Goal: Information Seeking & Learning: Learn about a topic

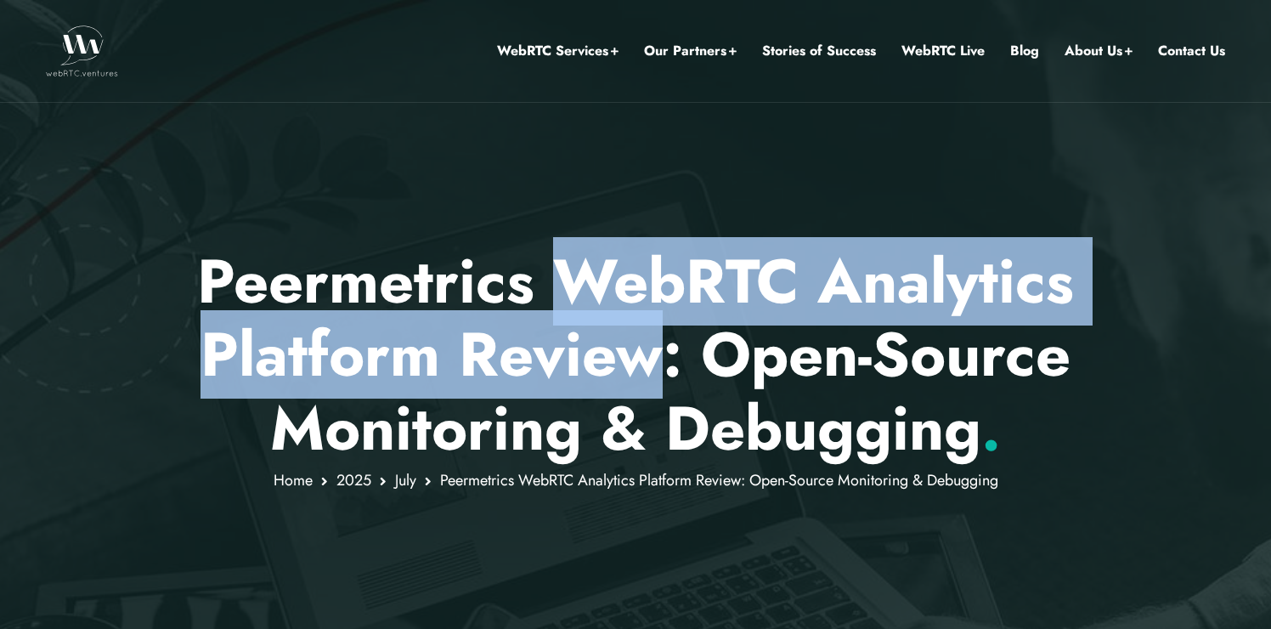
drag, startPoint x: 547, startPoint y: 277, endPoint x: 661, endPoint y: 368, distance: 145.7
click at [661, 368] on p "Peermetrics WebRTC Analytics Platform Review: Open-Source Monitoring & Debuggin…" at bounding box center [636, 355] width 995 height 220
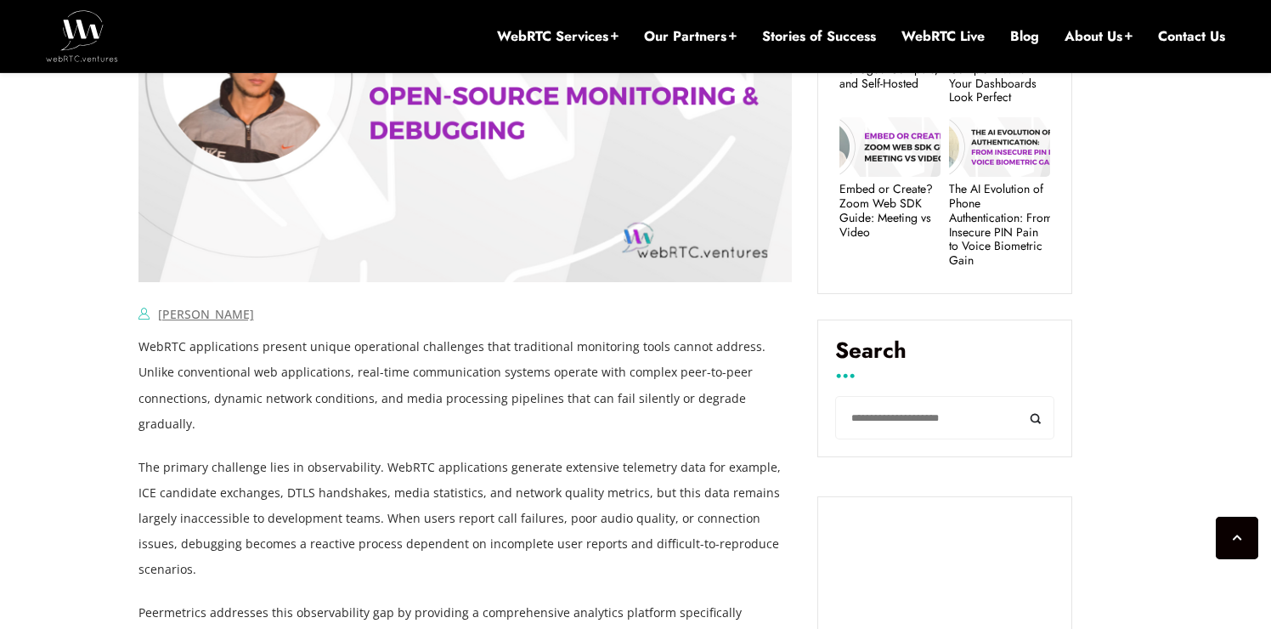
scroll to position [999, 0]
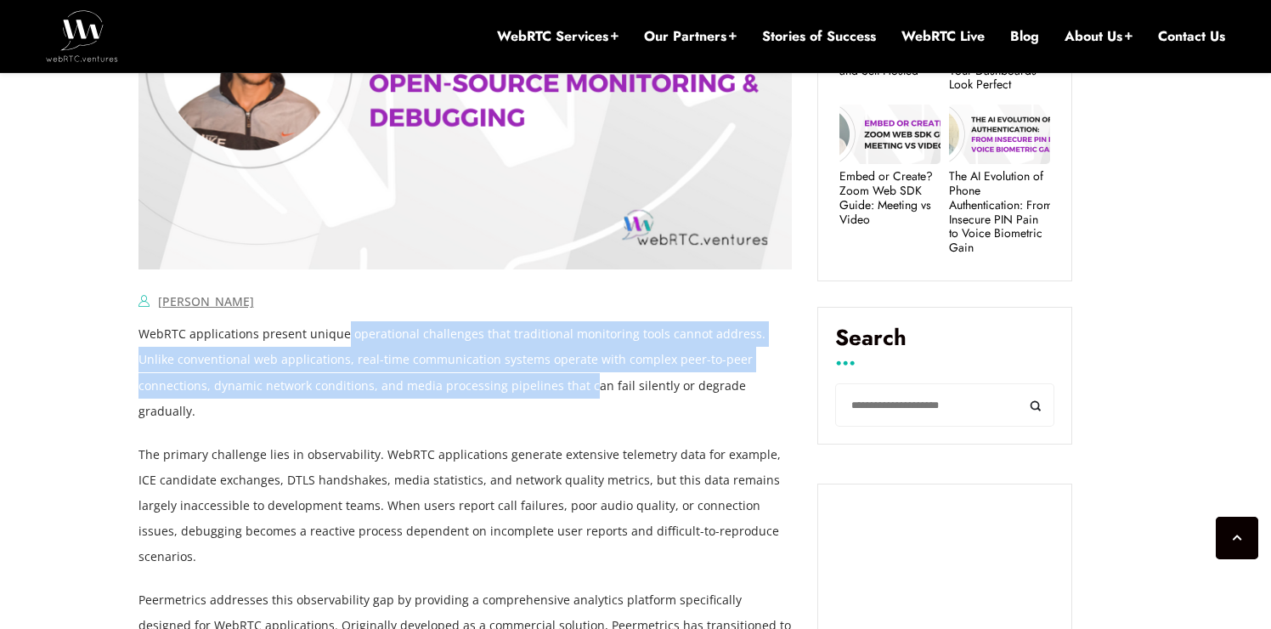
drag, startPoint x: 340, startPoint y: 327, endPoint x: 510, endPoint y: 381, distance: 178.2
click at [510, 381] on p "WebRTC applications present unique operational challenges that traditional moni…" at bounding box center [466, 372] width 654 height 102
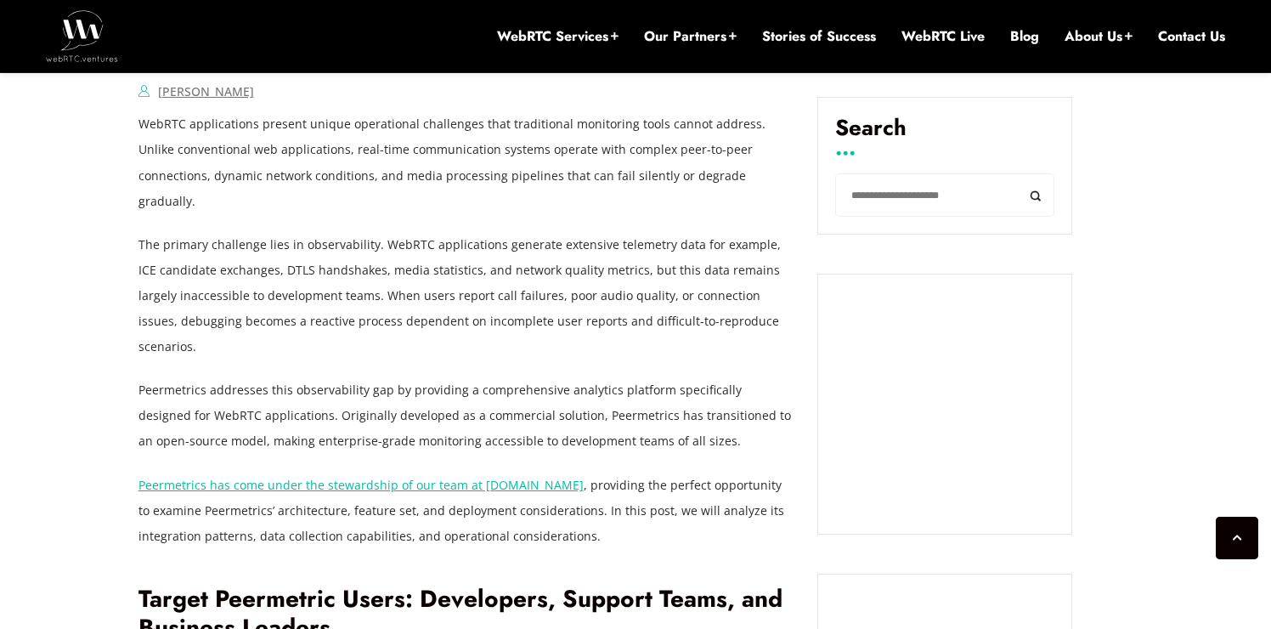
scroll to position [1216, 0]
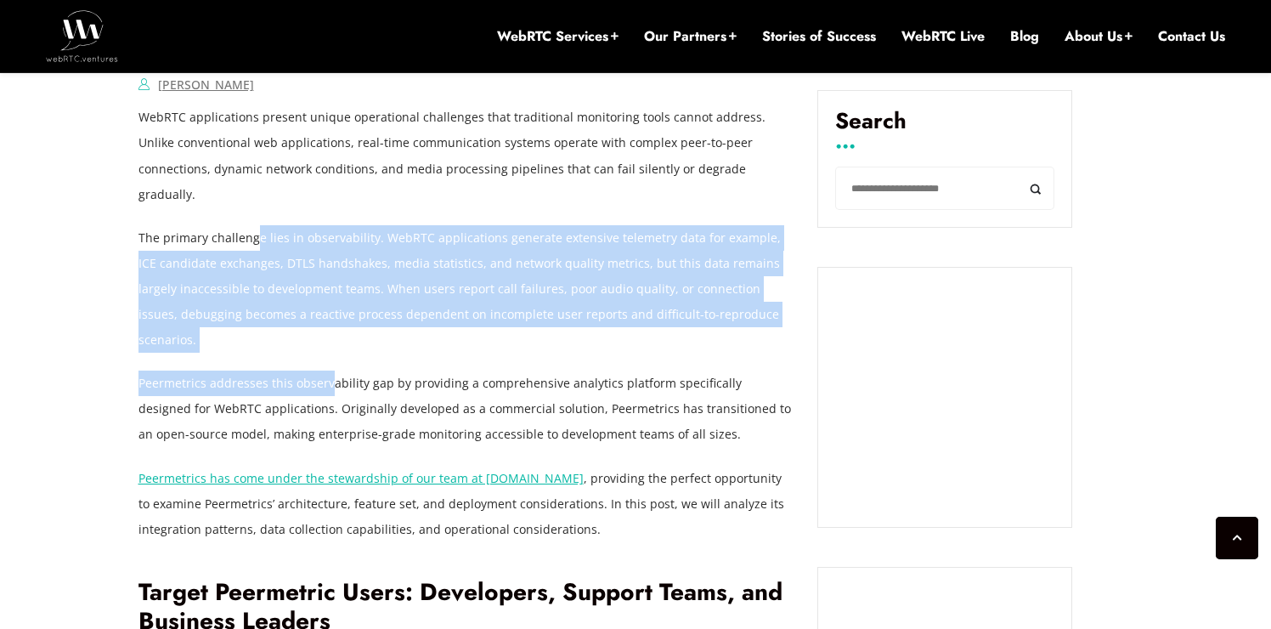
drag, startPoint x: 252, startPoint y: 217, endPoint x: 329, endPoint y: 332, distance: 139.1
click at [329, 371] on p "Peermetrics addresses this observability gap by providing a comprehensive analy…" at bounding box center [466, 409] width 654 height 76
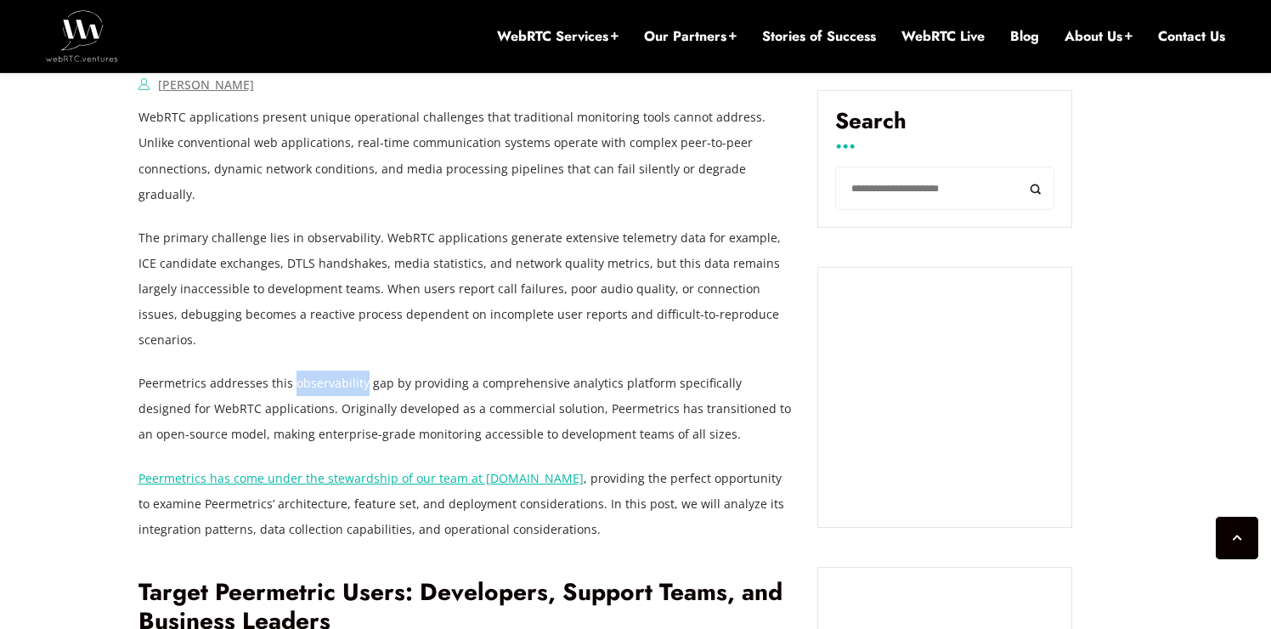
click at [329, 371] on p "Peermetrics addresses this observability gap by providing a comprehensive analy…" at bounding box center [466, 409] width 654 height 76
click at [345, 371] on p "Peermetrics addresses this observability gap by providing a comprehensive analy…" at bounding box center [466, 409] width 654 height 76
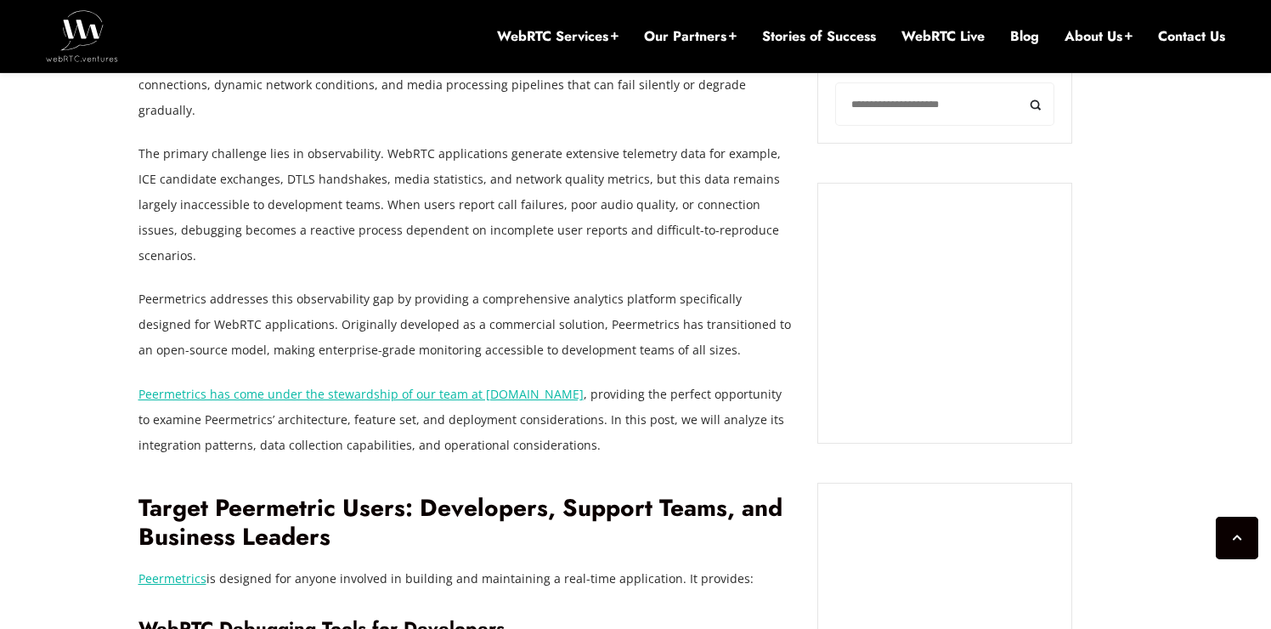
scroll to position [1305, 0]
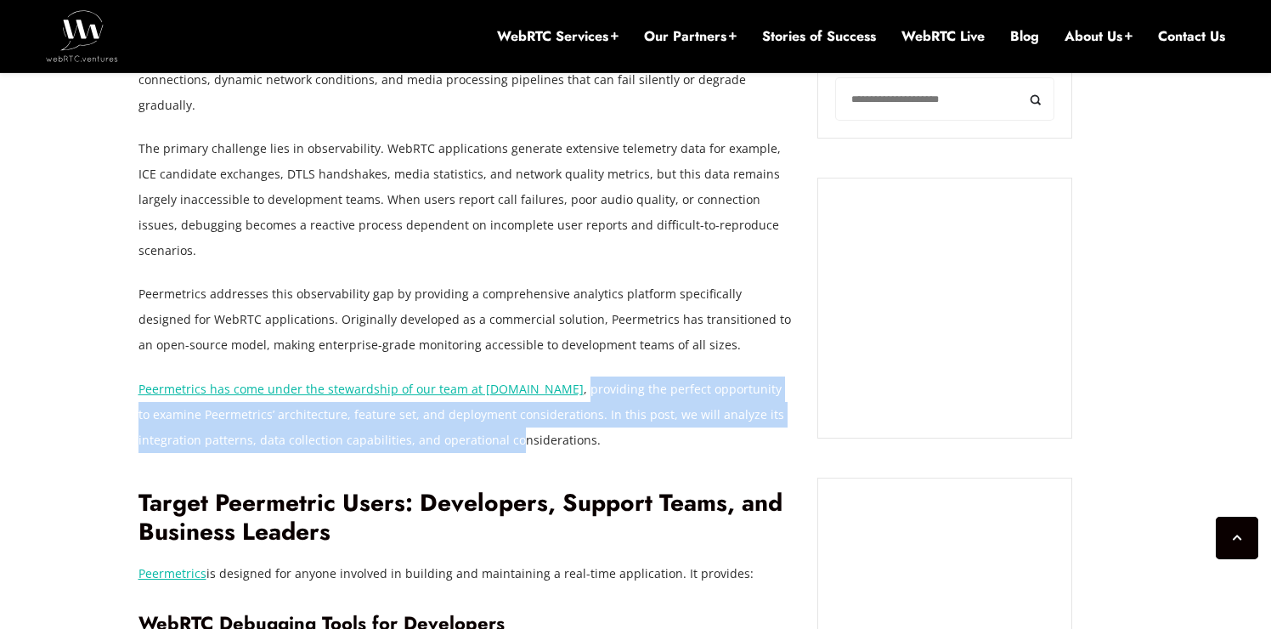
drag, startPoint x: 580, startPoint y: 341, endPoint x: 510, endPoint y: 400, distance: 91.6
click at [510, 400] on p "Peermetrics has come under the stewardship of our team at [DOMAIN_NAME] , provi…" at bounding box center [466, 415] width 654 height 76
click at [509, 400] on p "Peermetrics has come under the stewardship of our team at [DOMAIN_NAME] , provi…" at bounding box center [466, 415] width 654 height 76
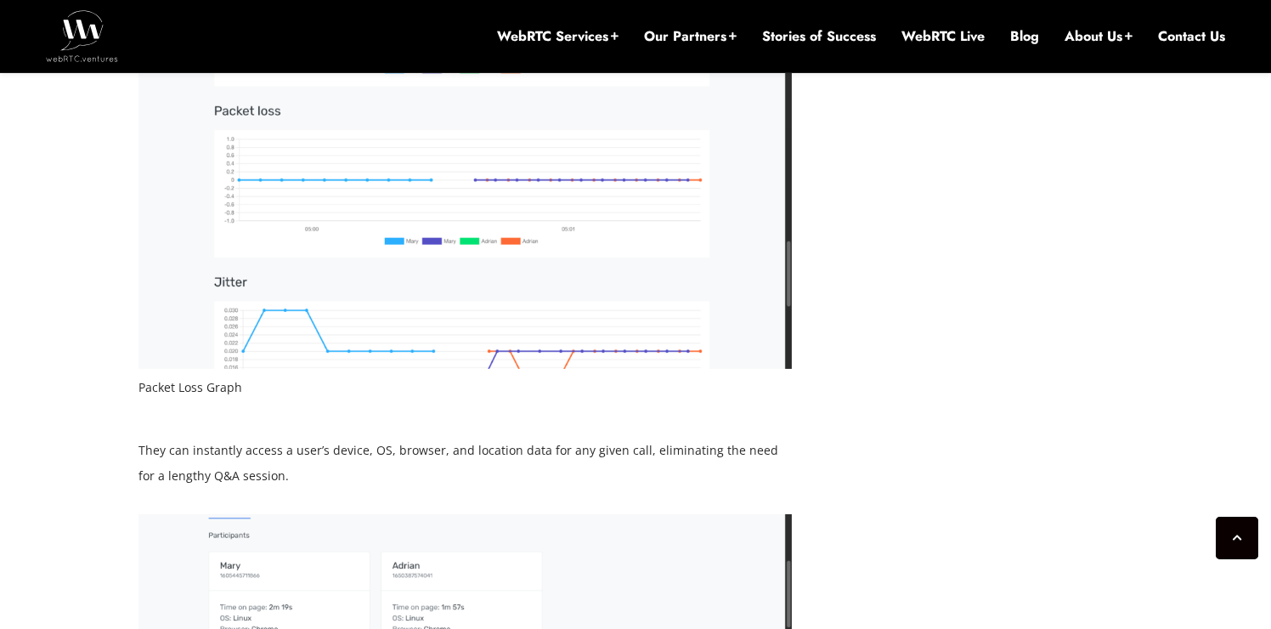
scroll to position [2987, 0]
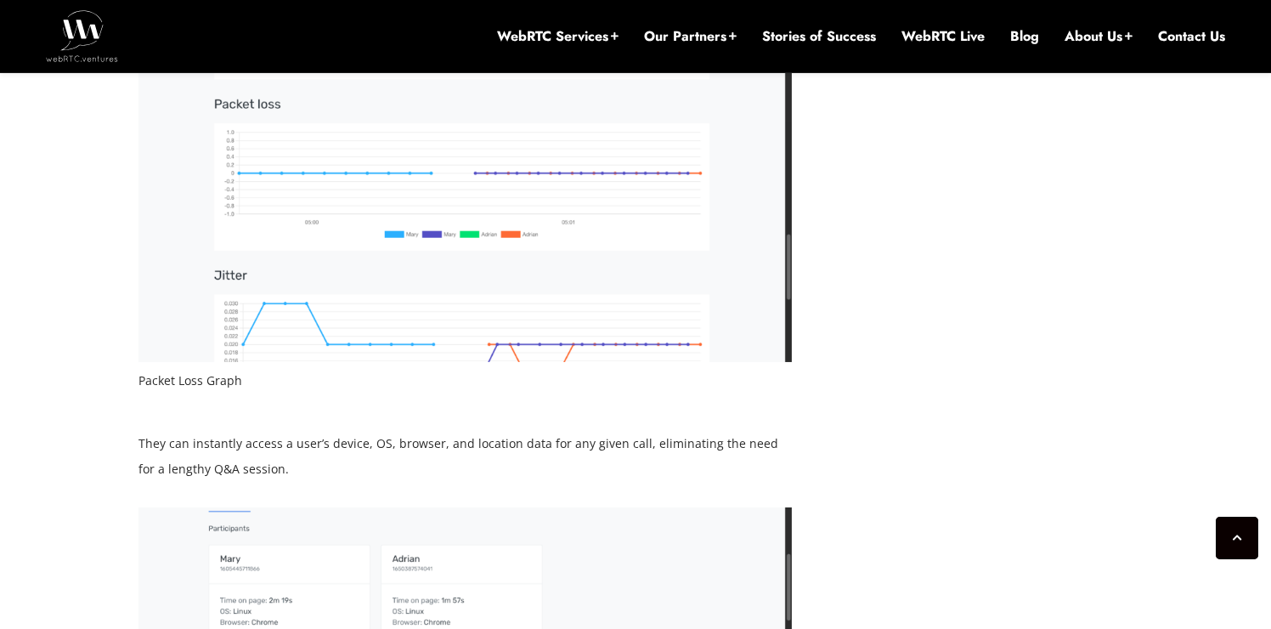
click at [162, 431] on p "They can instantly access a user’s device, OS, browser, and location data for a…" at bounding box center [466, 456] width 654 height 51
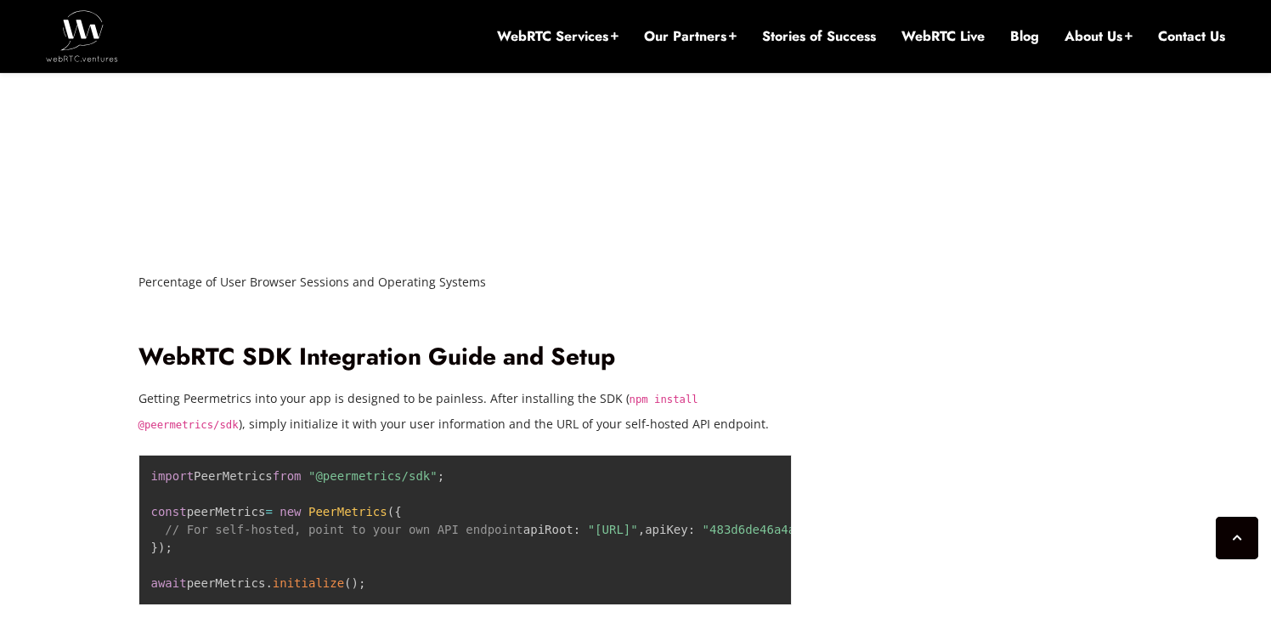
scroll to position [5079, 0]
